Goal: Check status: Check status

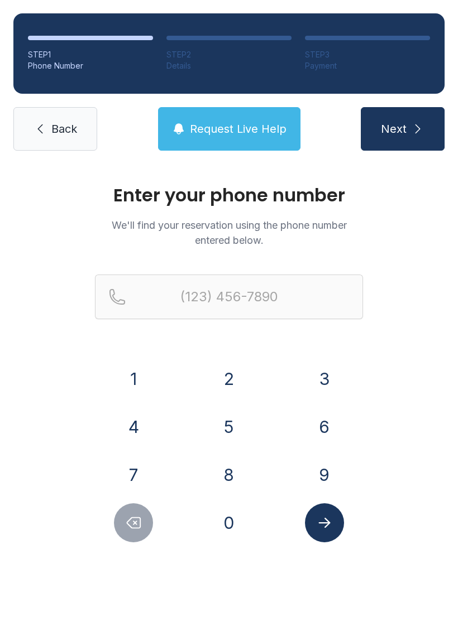
click at [145, 470] on button "7" at bounding box center [133, 474] width 39 height 39
click at [148, 387] on button "1" at bounding box center [133, 378] width 39 height 39
click at [343, 421] on button "6" at bounding box center [324, 426] width 39 height 39
click at [139, 473] on button "7" at bounding box center [133, 474] width 39 height 39
click at [131, 389] on button "1" at bounding box center [133, 378] width 39 height 39
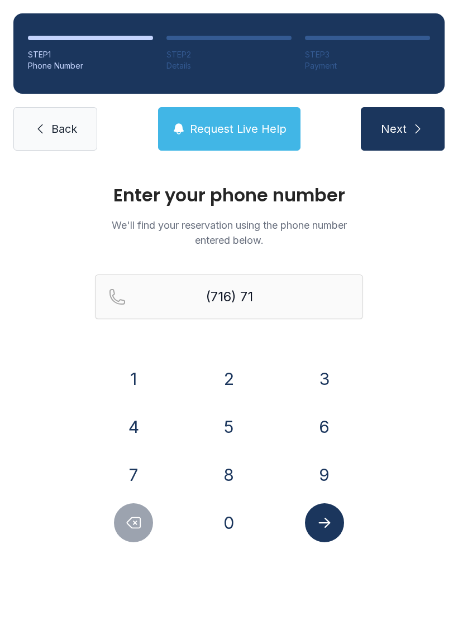
click at [323, 476] on button "9" at bounding box center [324, 474] width 39 height 39
click at [135, 514] on button "Delete number" at bounding box center [133, 522] width 39 height 39
click at [134, 513] on button "Delete number" at bounding box center [133, 522] width 39 height 39
click at [129, 521] on icon "Delete number" at bounding box center [133, 523] width 13 height 11
click at [128, 520] on icon "Delete number" at bounding box center [133, 522] width 17 height 17
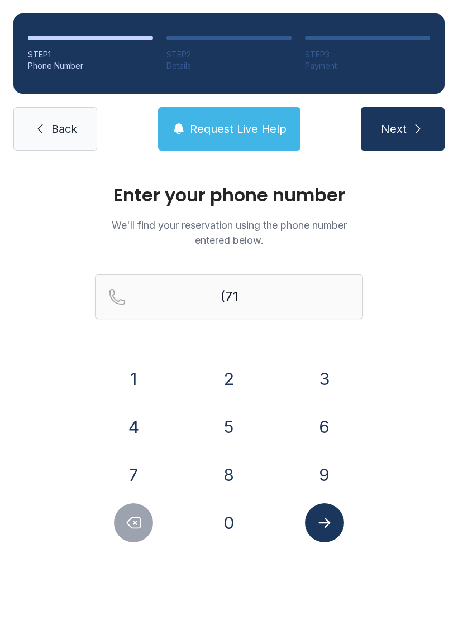
click at [326, 470] on button "9" at bounding box center [324, 474] width 39 height 39
click at [343, 427] on button "6" at bounding box center [324, 426] width 39 height 39
click at [132, 364] on button "1" at bounding box center [133, 378] width 39 height 39
click at [315, 468] on button "9" at bounding box center [324, 474] width 39 height 39
click at [150, 470] on button "7" at bounding box center [133, 474] width 39 height 39
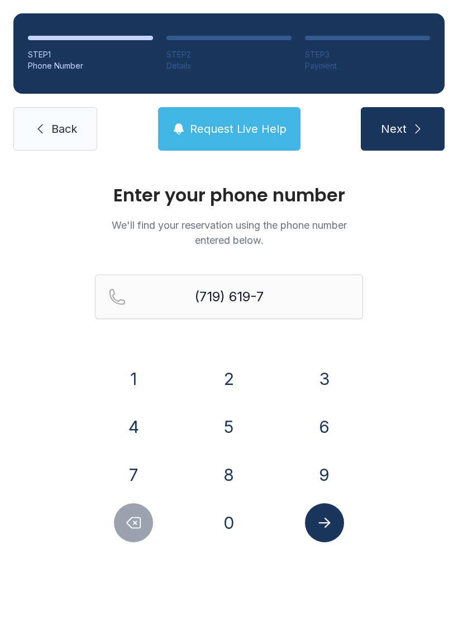
click at [237, 487] on button "8" at bounding box center [228, 474] width 39 height 39
click at [233, 387] on button "2" at bounding box center [228, 378] width 39 height 39
click at [233, 386] on button "2" at bounding box center [228, 378] width 39 height 39
click at [328, 518] on icon "Submit lookup form" at bounding box center [324, 522] width 17 height 17
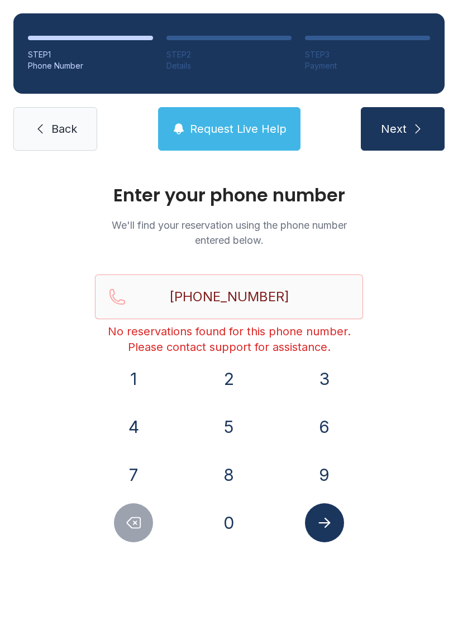
click at [396, 114] on button "Next" at bounding box center [402, 129] width 84 height 44
click at [292, 304] on input "[PHONE_NUMBER]" at bounding box center [229, 297] width 268 height 45
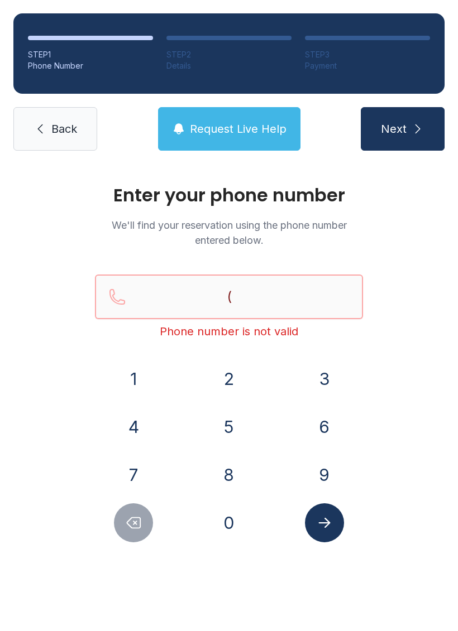
type input "("
click at [412, 383] on div "Enter your phone number We'll find your reservation using the phone number ente…" at bounding box center [229, 375] width 458 height 423
click at [288, 300] on input "Reservation phone number" at bounding box center [229, 297] width 268 height 45
type input "("
click at [406, 392] on div "Enter your phone number We'll find your reservation using the phone number ente…" at bounding box center [229, 375] width 458 height 423
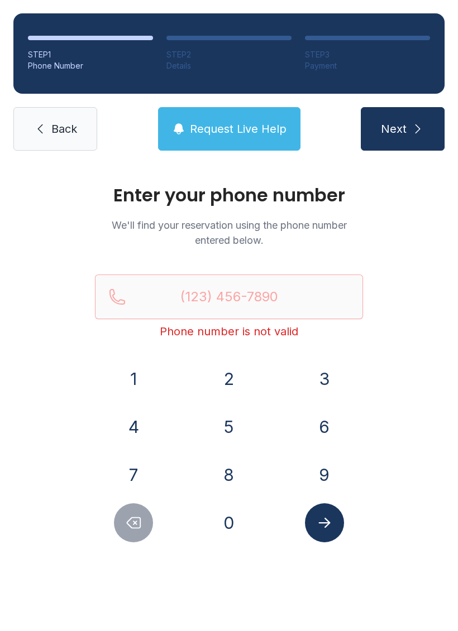
click at [137, 467] on button "7" at bounding box center [133, 474] width 39 height 39
click at [141, 382] on button "1" at bounding box center [133, 378] width 39 height 39
click at [319, 466] on button "9" at bounding box center [324, 474] width 39 height 39
click at [322, 421] on button "6" at bounding box center [324, 426] width 39 height 39
click at [125, 381] on button "1" at bounding box center [133, 378] width 39 height 39
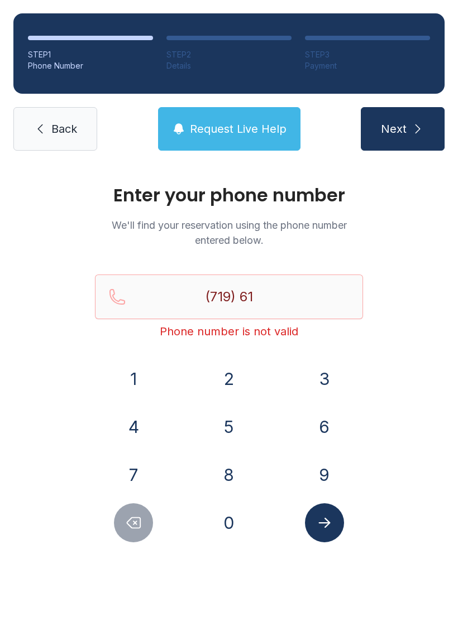
click at [317, 473] on button "9" at bounding box center [324, 474] width 39 height 39
click at [134, 477] on button "7" at bounding box center [133, 474] width 39 height 39
click at [233, 478] on button "8" at bounding box center [228, 474] width 39 height 39
click at [234, 379] on button "2" at bounding box center [228, 378] width 39 height 39
click at [235, 368] on button "2" at bounding box center [228, 378] width 39 height 39
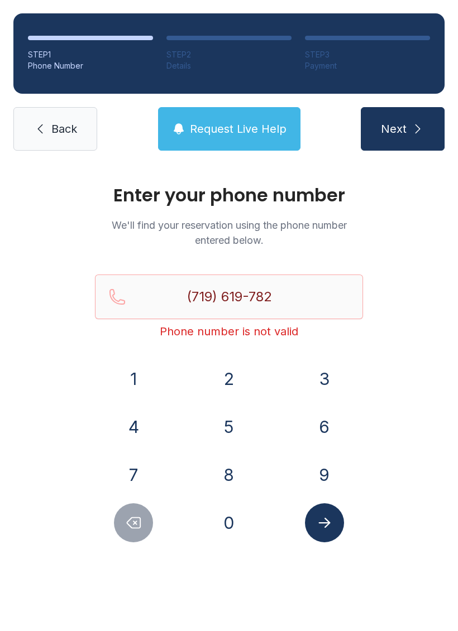
type input "[PHONE_NUMBER]"
click at [317, 526] on icon "Submit lookup form" at bounding box center [324, 522] width 17 height 17
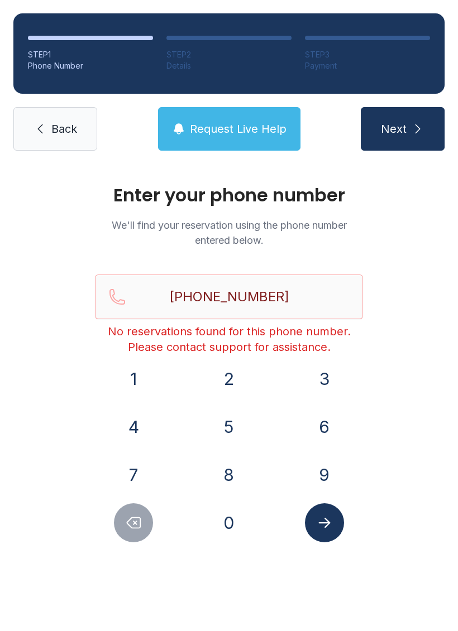
click at [57, 126] on span "Back" at bounding box center [64, 129] width 26 height 16
